Goal: Task Accomplishment & Management: Complete application form

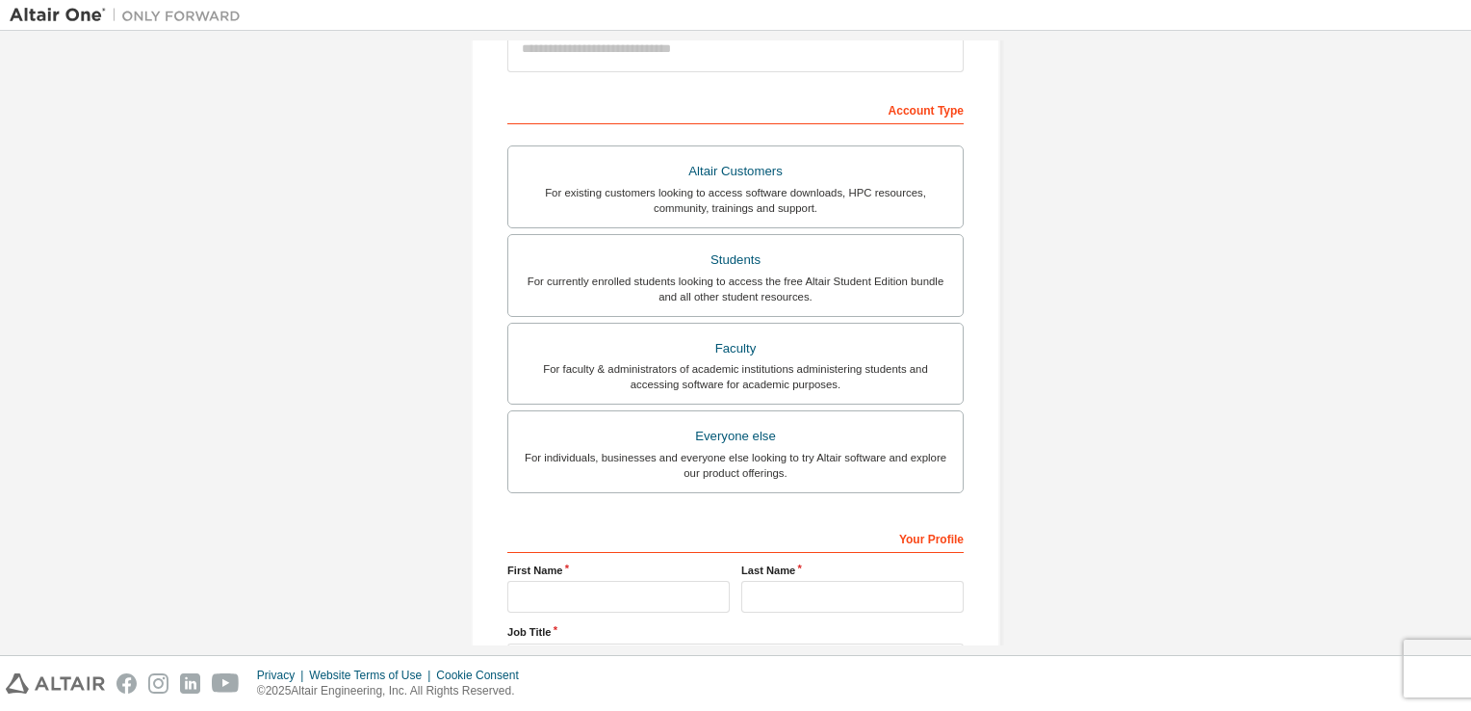
scroll to position [410, 0]
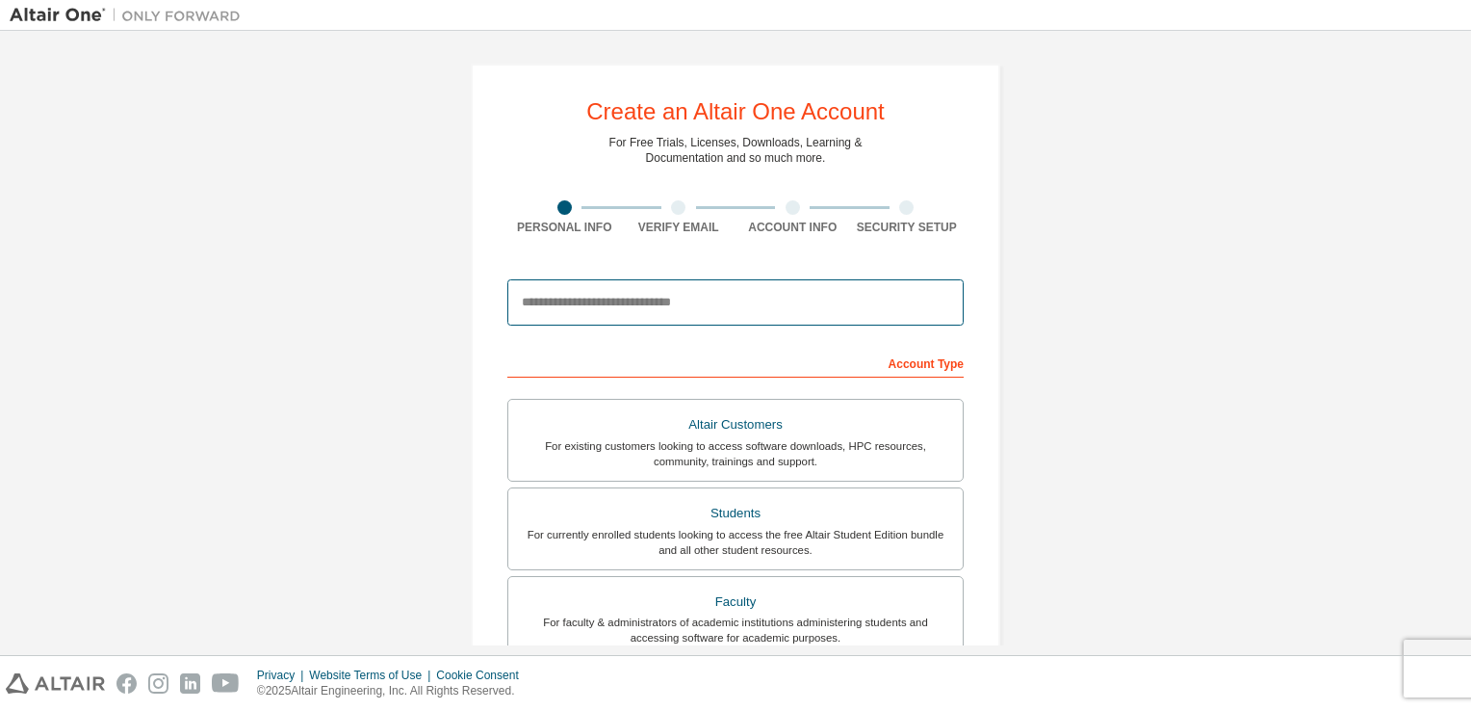
click at [612, 310] on input "email" at bounding box center [735, 302] width 456 height 46
type input "**********"
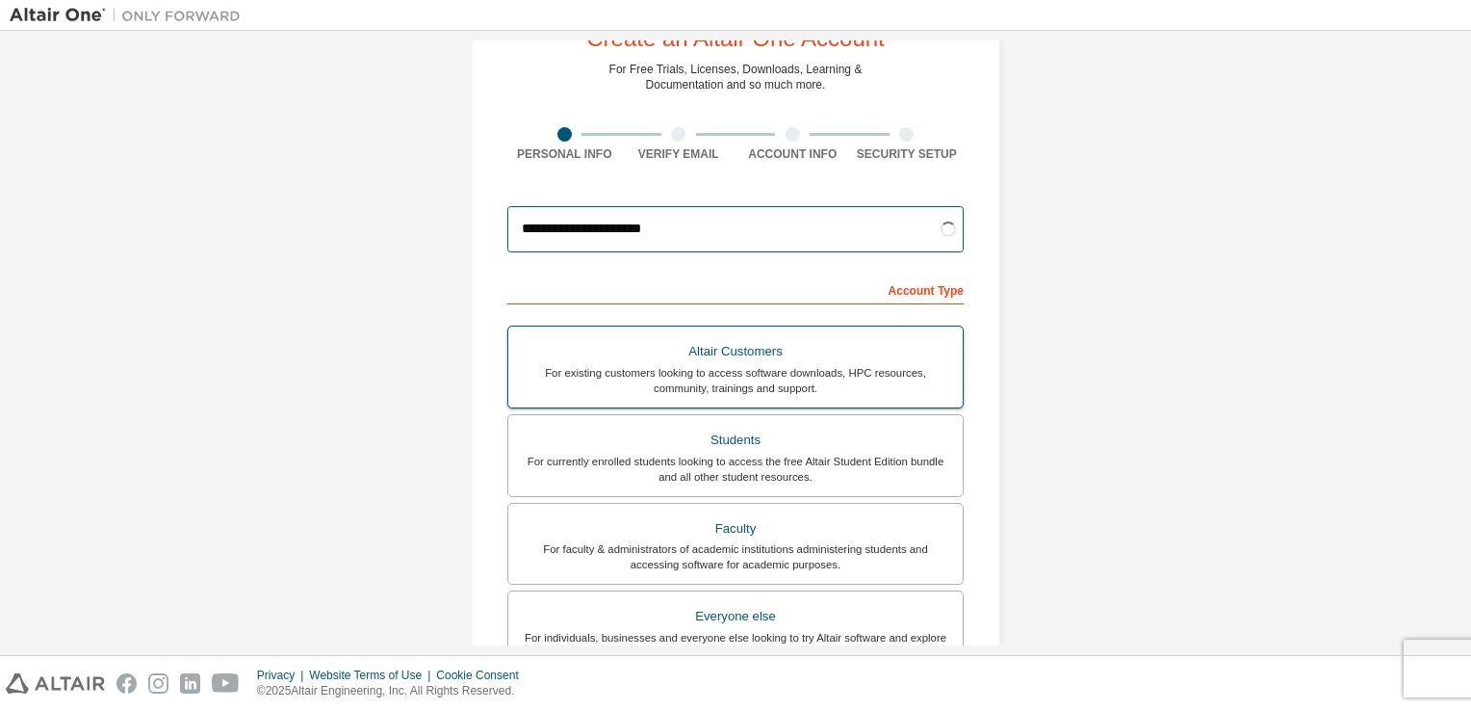
scroll to position [76, 0]
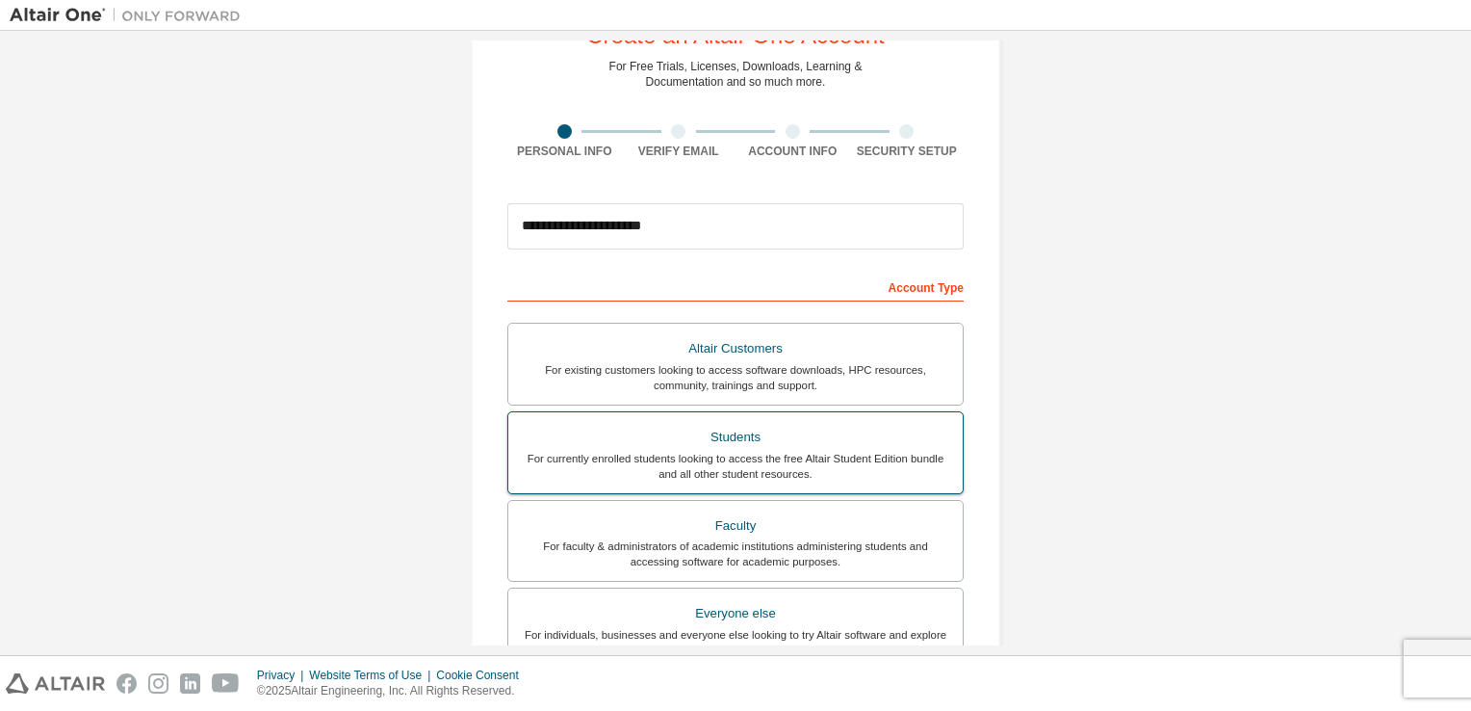
click at [651, 457] on div "For currently enrolled students looking to access the free Altair Student Editi…" at bounding box center [735, 466] width 431 height 31
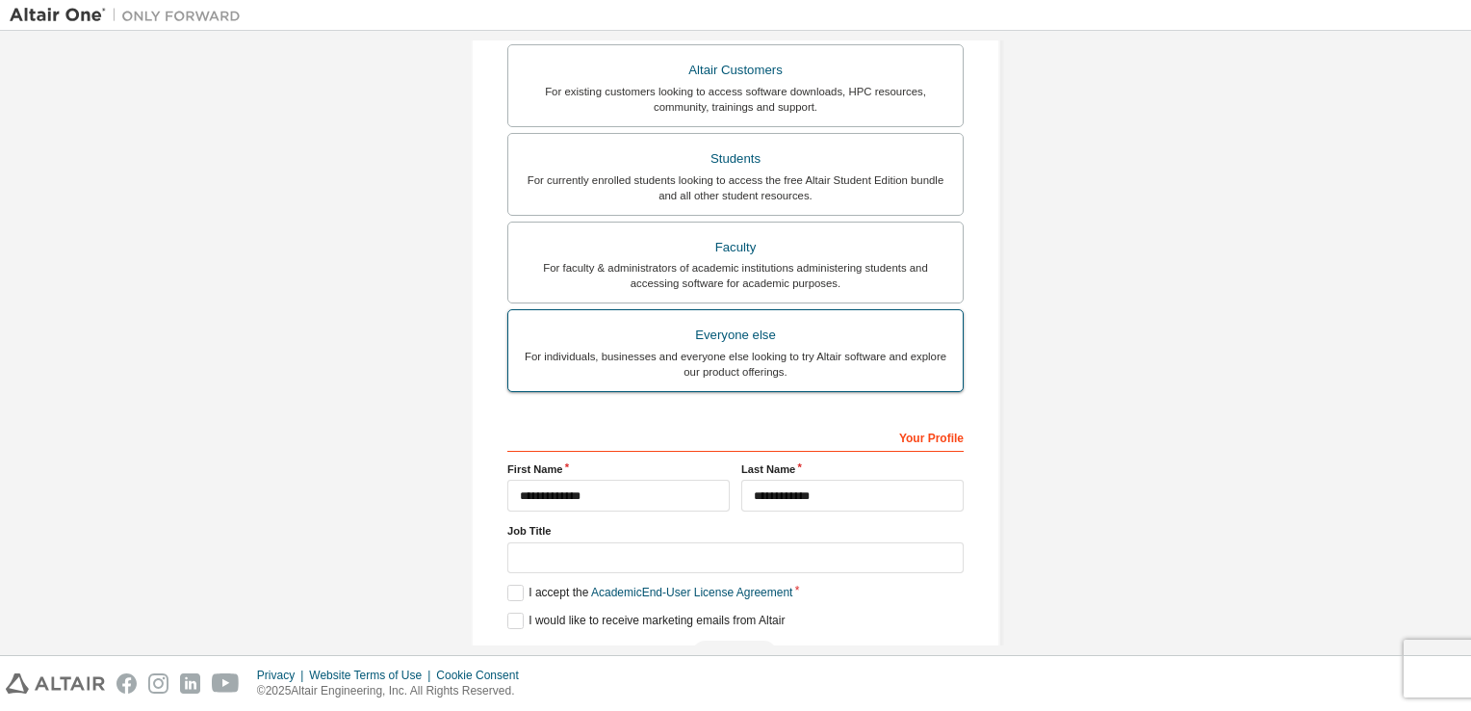
scroll to position [410, 0]
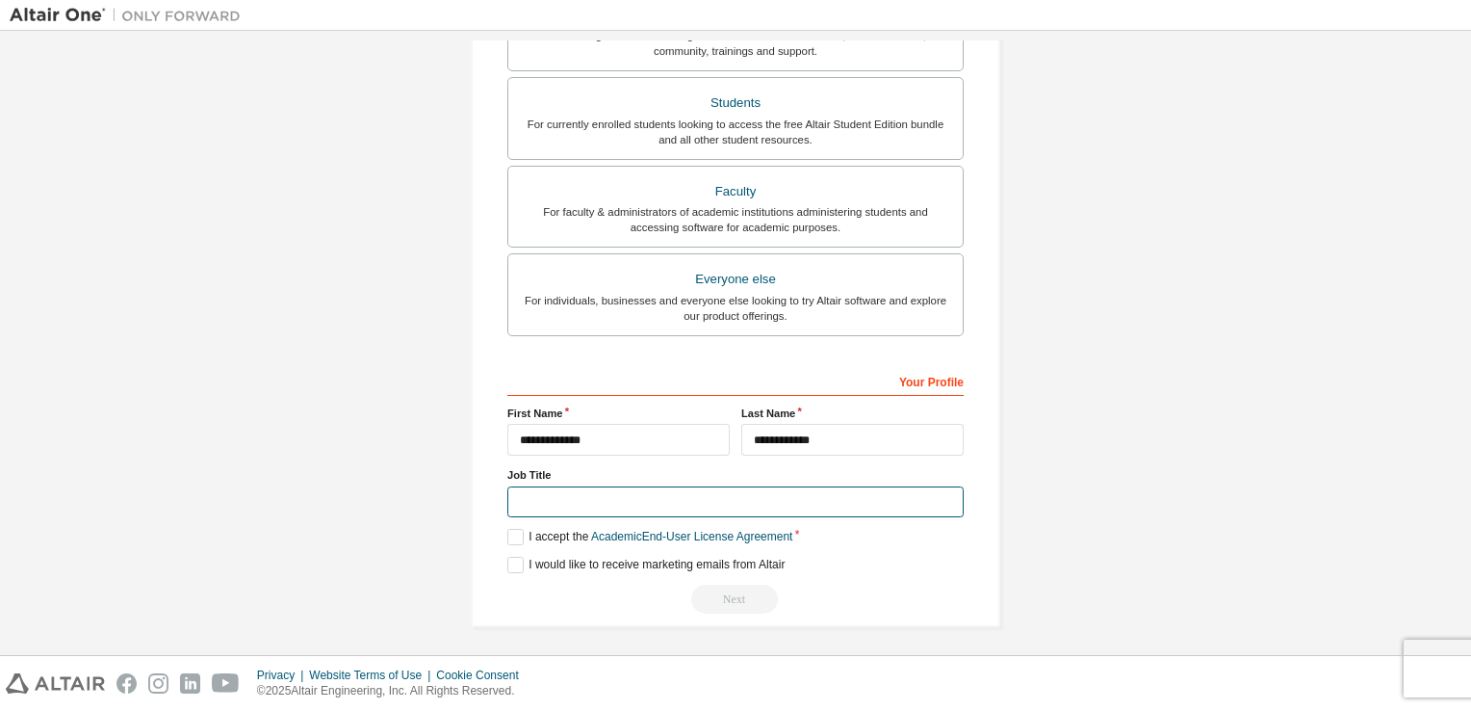
click at [686, 494] on input "text" at bounding box center [735, 502] width 456 height 32
click at [508, 532] on label "I accept the Academic End-User License Agreement" at bounding box center [649, 537] width 285 height 16
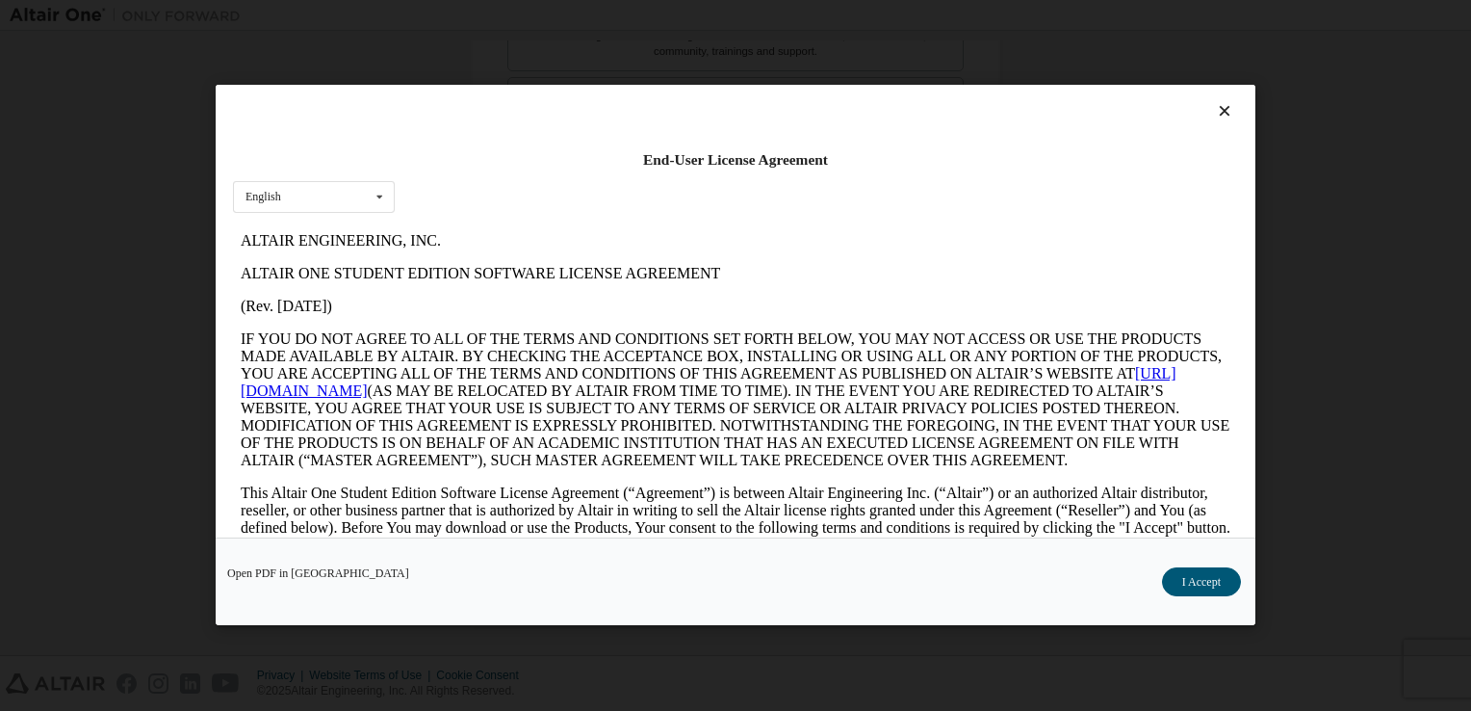
scroll to position [0, 0]
click at [1193, 584] on button "I Accept" at bounding box center [1201, 582] width 79 height 29
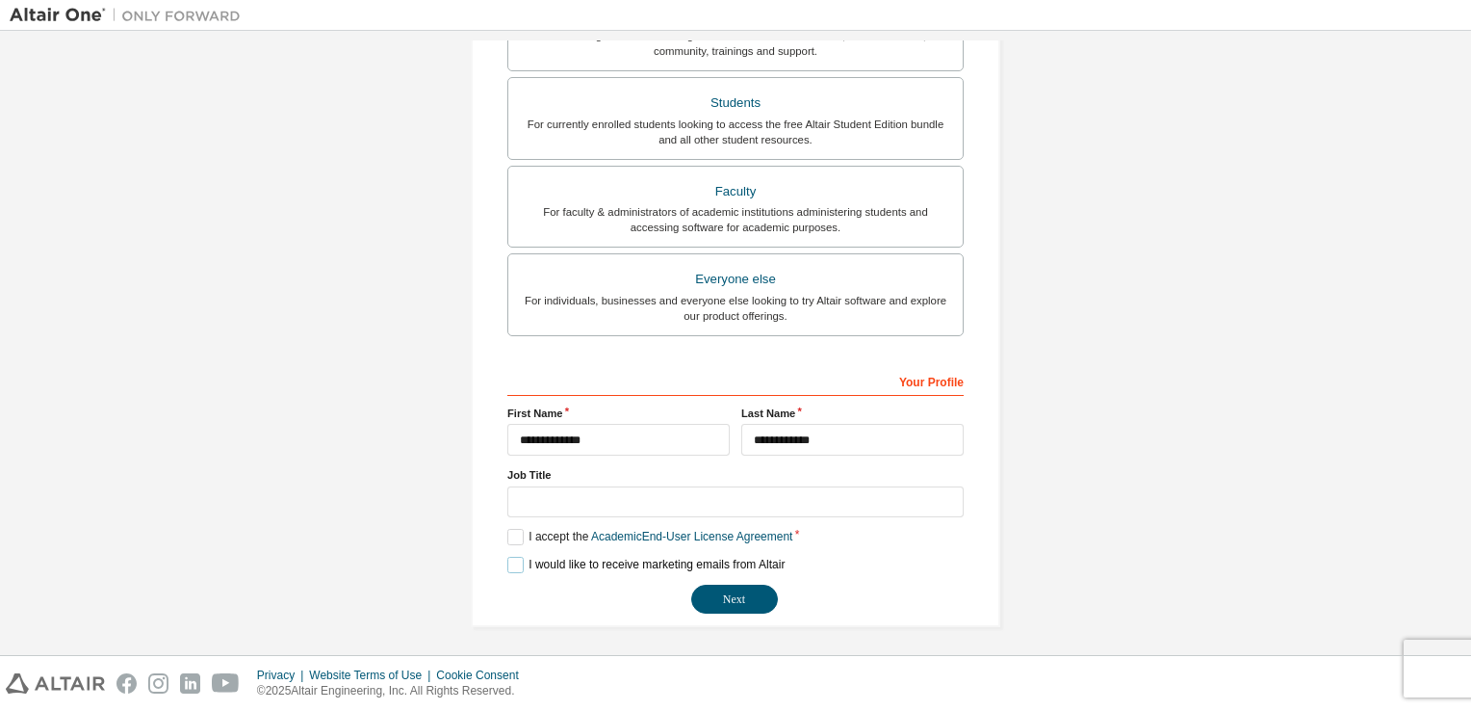
click at [507, 562] on label "I would like to receive marketing emails from Altair" at bounding box center [645, 565] width 277 height 16
click at [514, 558] on label "I would like to receive marketing emails from Altair" at bounding box center [645, 565] width 277 height 16
click at [740, 602] on button "Next" at bounding box center [734, 598] width 87 height 29
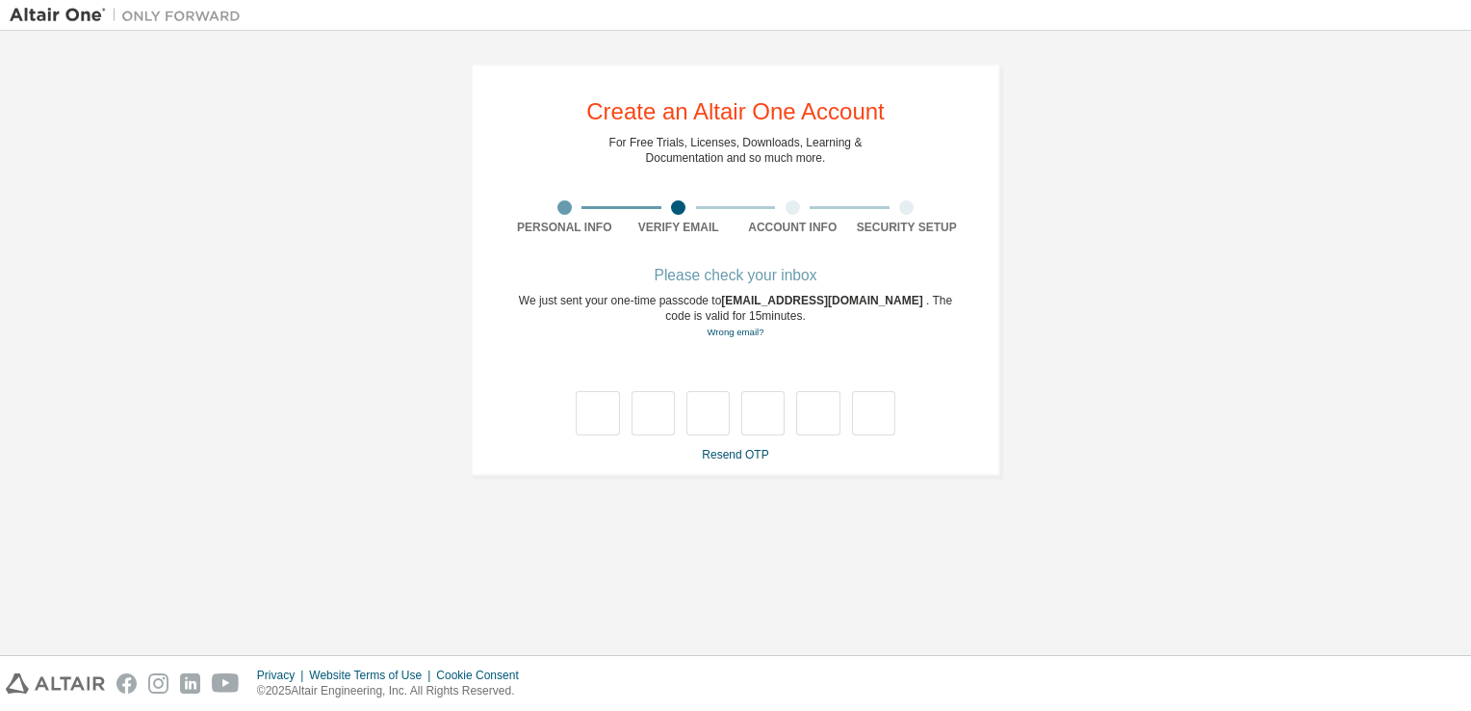
type input "*"
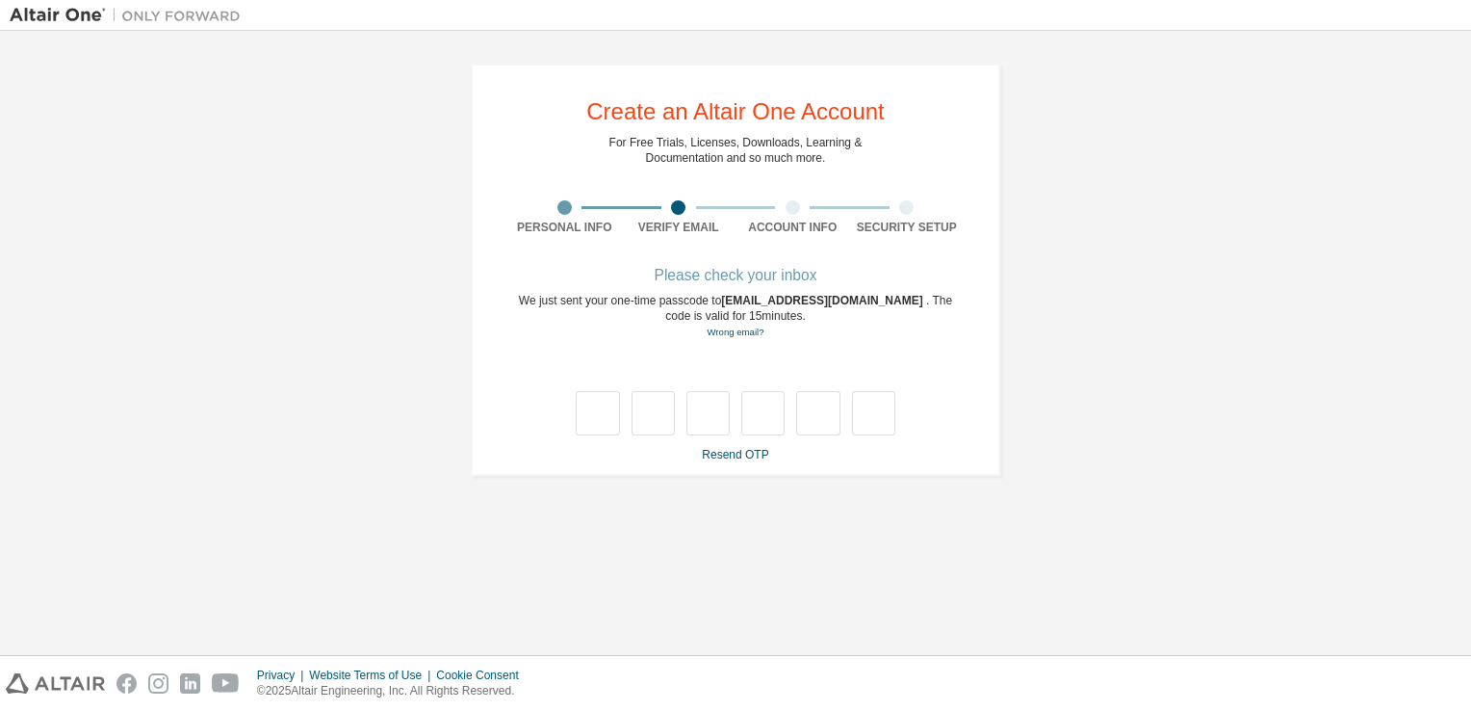
type input "*"
